Goal: Transaction & Acquisition: Subscribe to service/newsletter

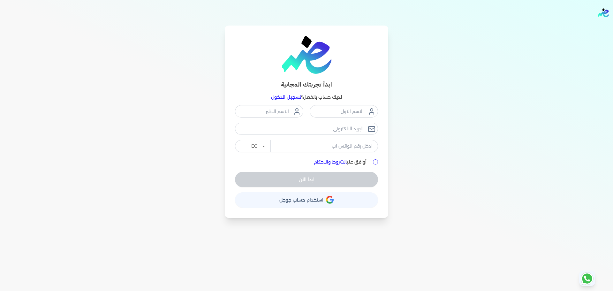
click at [295, 98] on link "تسجيل الدخول" at bounding box center [286, 97] width 30 height 6
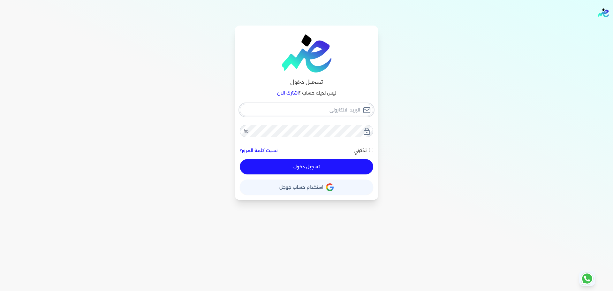
type input "[EMAIL_ADDRESS][DOMAIN_NAME]"
click at [323, 163] on button "تسجيل دخول" at bounding box center [306, 166] width 133 height 15
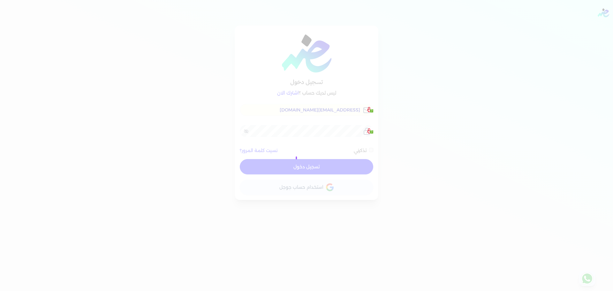
checkbox input "false"
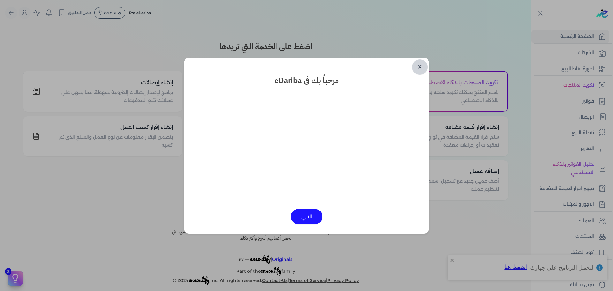
click at [419, 65] on link "✕" at bounding box center [419, 66] width 15 height 15
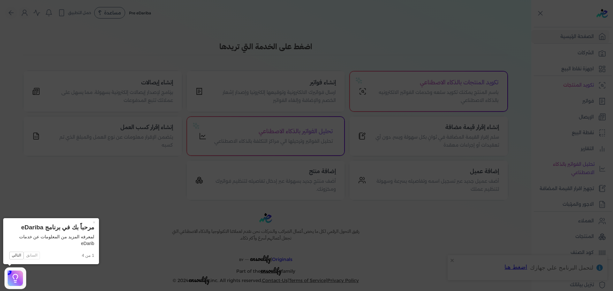
click at [481, 43] on icon at bounding box center [306, 145] width 613 height 291
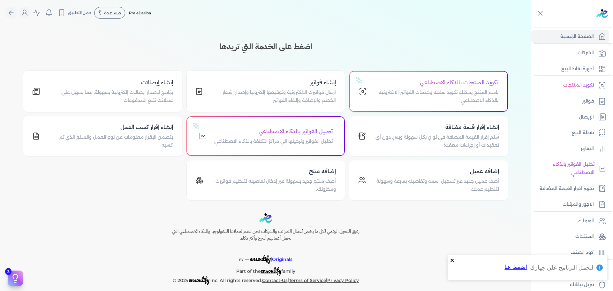
click at [453, 262] on icon "close" at bounding box center [452, 260] width 4 height 5
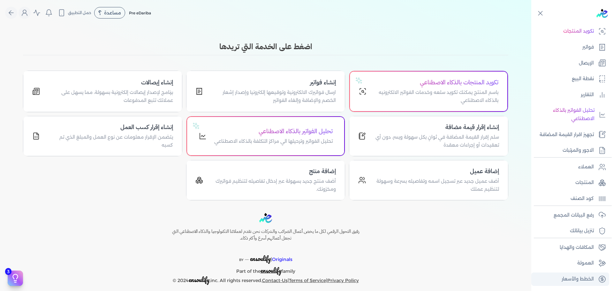
click at [579, 280] on p "الخطط والأسعار" at bounding box center [578, 279] width 32 height 8
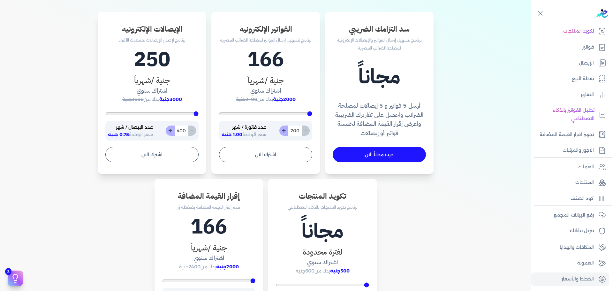
scroll to position [210, 0]
click at [183, 131] on input "400" at bounding box center [181, 131] width 14 height 10
type input "401"
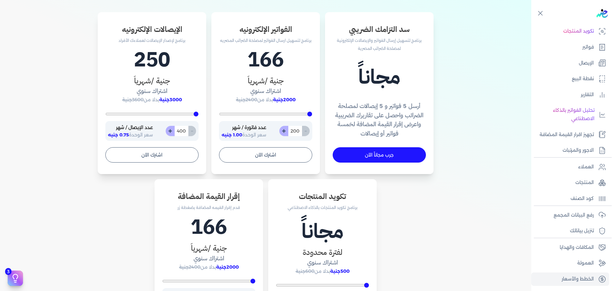
type input "401"
type input "402"
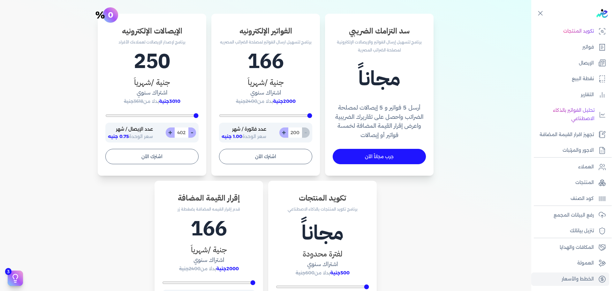
scroll to position [208, 0]
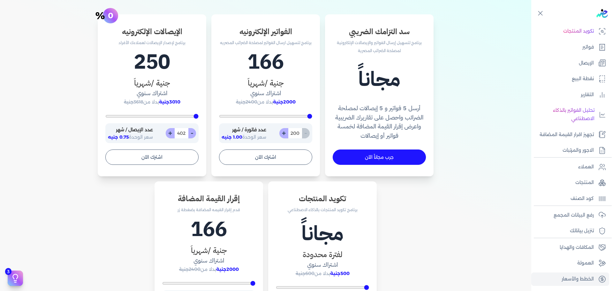
click at [183, 131] on input "402" at bounding box center [181, 133] width 14 height 10
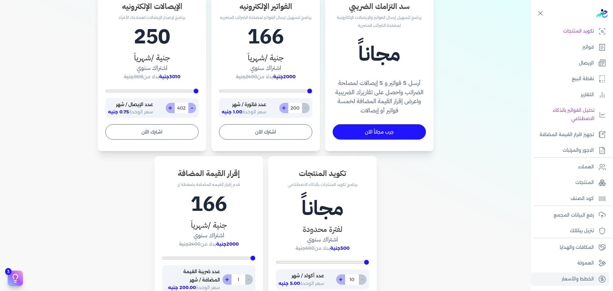
scroll to position [232, 0]
click at [184, 113] on input "402" at bounding box center [181, 108] width 14 height 10
type input "402"
